Goal: Check status: Check status

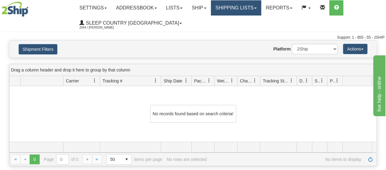
click at [261, 6] on link "Shipping lists" at bounding box center [236, 7] width 50 height 15
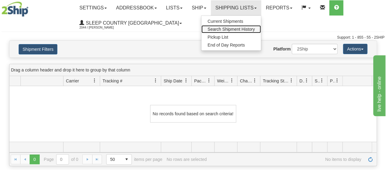
click at [232, 27] on span "Search Shipment History" at bounding box center [230, 29] width 47 height 5
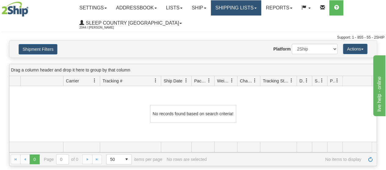
drag, startPoint x: 261, startPoint y: 9, endPoint x: 258, endPoint y: 12, distance: 4.1
click at [261, 9] on link "Shipping lists" at bounding box center [236, 7] width 50 height 15
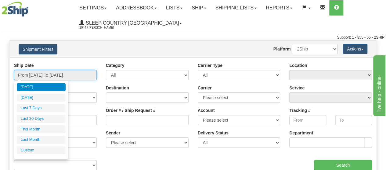
click at [83, 77] on input "From [DATE] To [DATE]" at bounding box center [55, 75] width 83 height 10
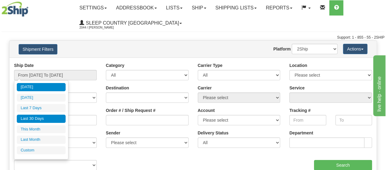
click at [41, 119] on li "Last 30 Days" at bounding box center [41, 119] width 49 height 8
type input "From [DATE] To [DATE]"
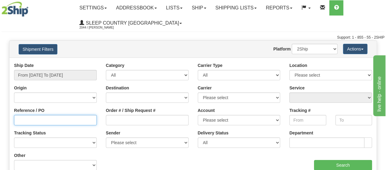
click at [26, 121] on input "Reference / PO" at bounding box center [55, 120] width 83 height 10
type input "3010758"
